Goal: Find specific page/section: Find specific page/section

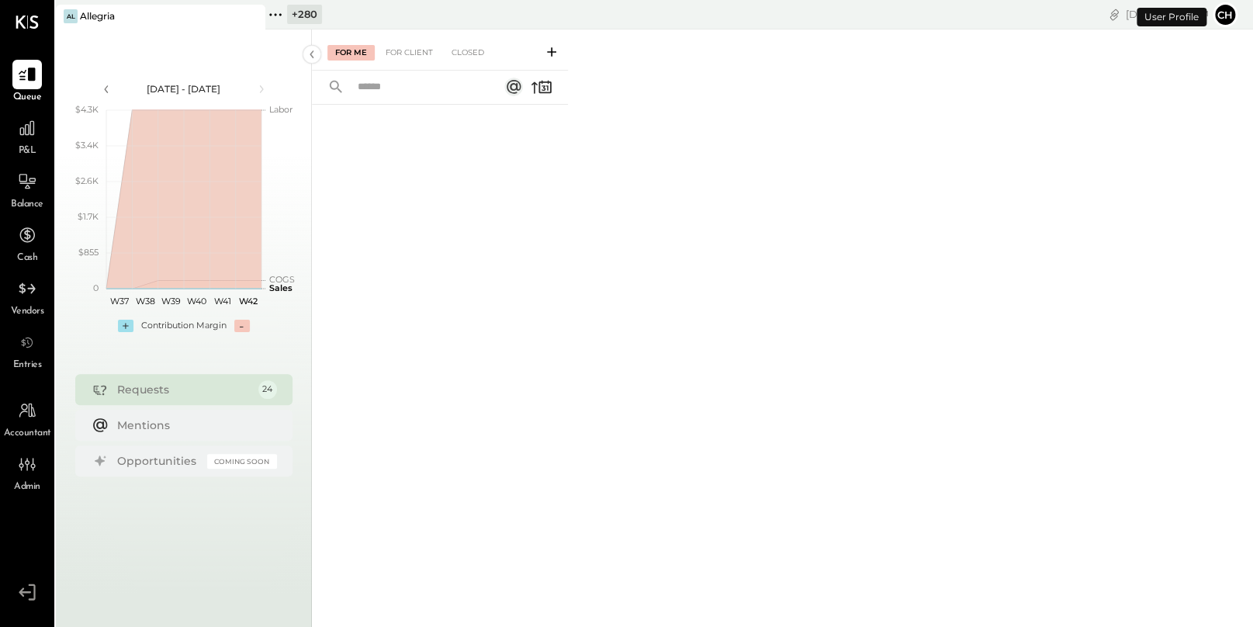
click at [280, 23] on icon at bounding box center [275, 15] width 20 height 20
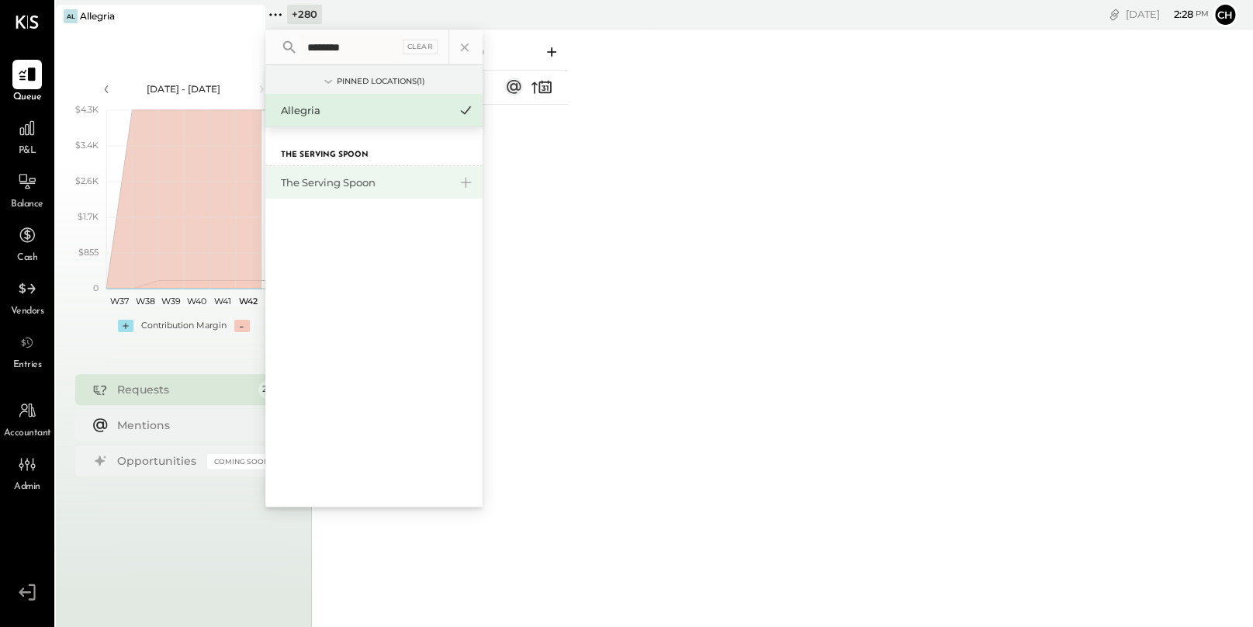
type input "*******"
click at [369, 181] on div "The Serving Spoon" at bounding box center [365, 182] width 168 height 15
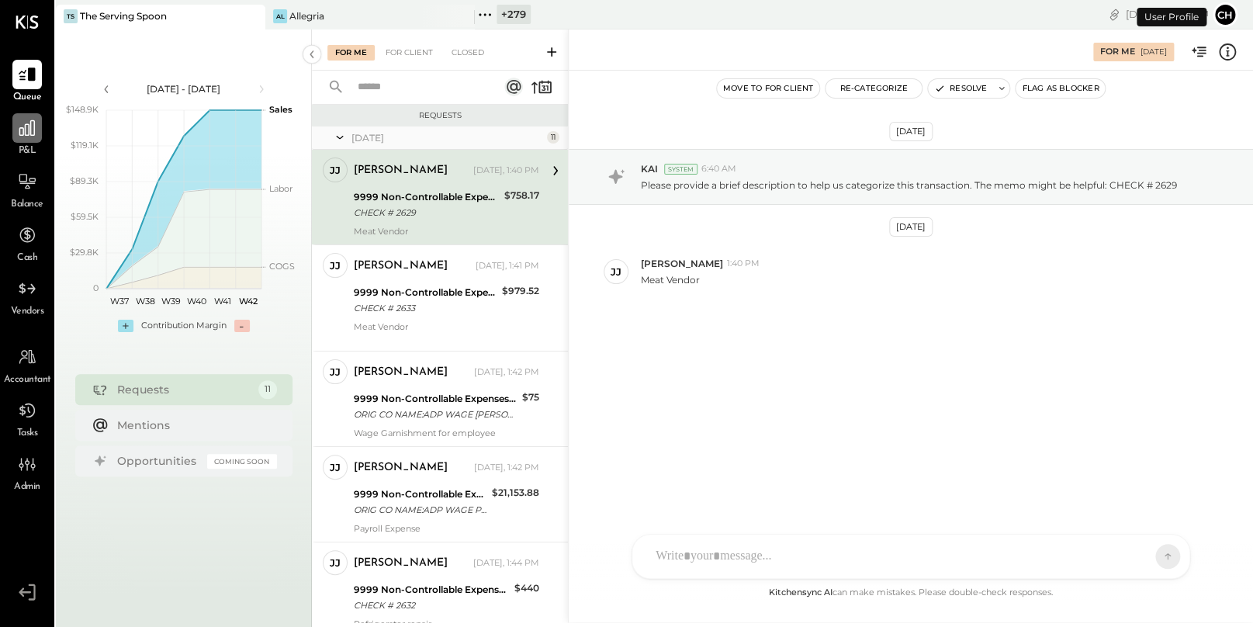
click at [18, 124] on icon at bounding box center [27, 128] width 20 height 20
